Goal: Task Accomplishment & Management: Manage account settings

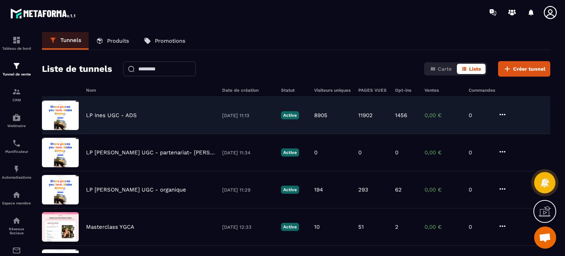
click at [116, 134] on div "LP [PERSON_NAME] UGC - ADS [DATE] 11:13 Active 8905 11902 1456 0,00 € 0" at bounding box center [296, 152] width 509 height 37
click at [502, 111] on icon at bounding box center [502, 114] width 9 height 9
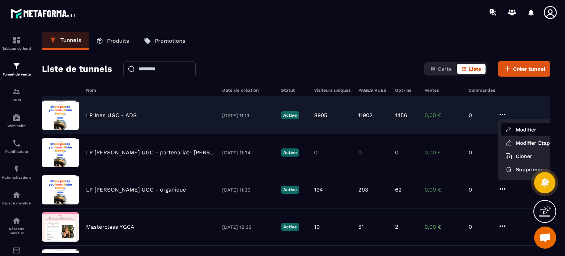
click at [508, 134] on button "Modifier" at bounding box center [530, 129] width 59 height 13
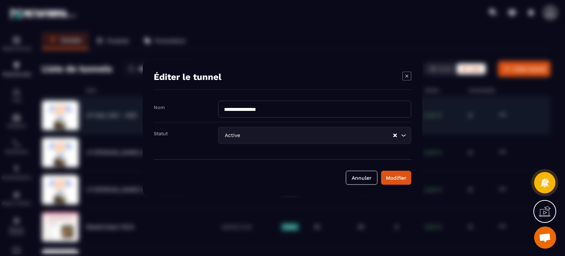
click at [407, 73] on icon "Modal window" at bounding box center [407, 75] width 9 height 9
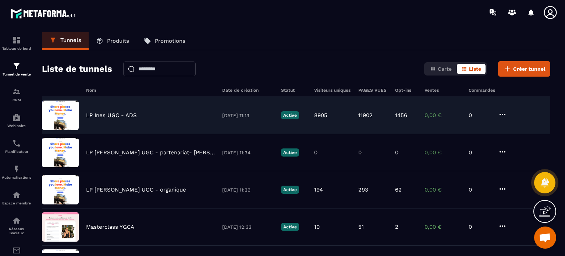
click at [501, 111] on icon at bounding box center [502, 114] width 9 height 9
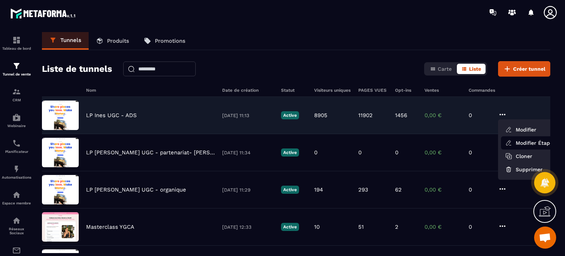
click at [512, 144] on icon at bounding box center [509, 142] width 7 height 7
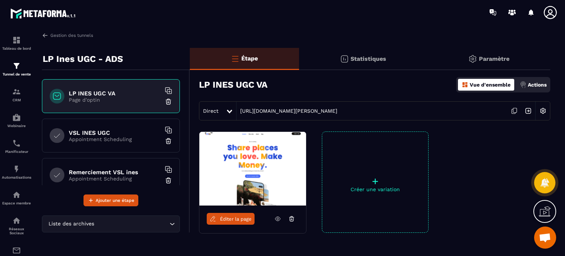
click at [541, 109] on img at bounding box center [543, 111] width 14 height 14
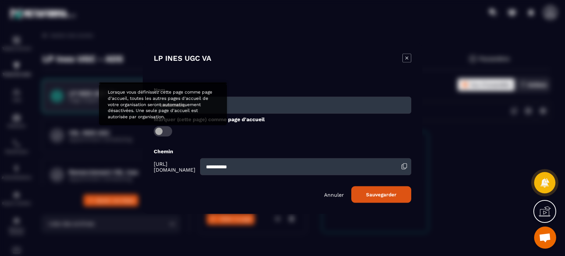
click at [167, 132] on span "Modal window" at bounding box center [163, 131] width 18 height 10
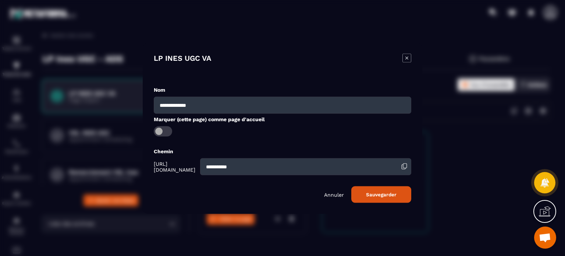
click at [383, 195] on button "Sauvegarder" at bounding box center [381, 194] width 60 height 17
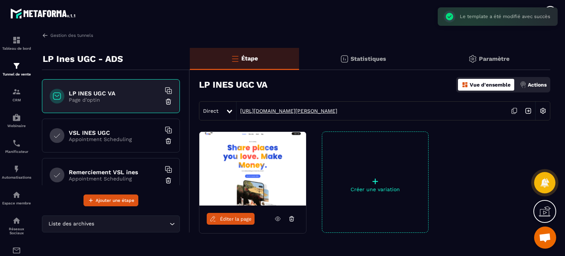
click at [291, 110] on link "[URL][DOMAIN_NAME][PERSON_NAME]" at bounding box center [287, 111] width 101 height 6
